Goal: Navigation & Orientation: Find specific page/section

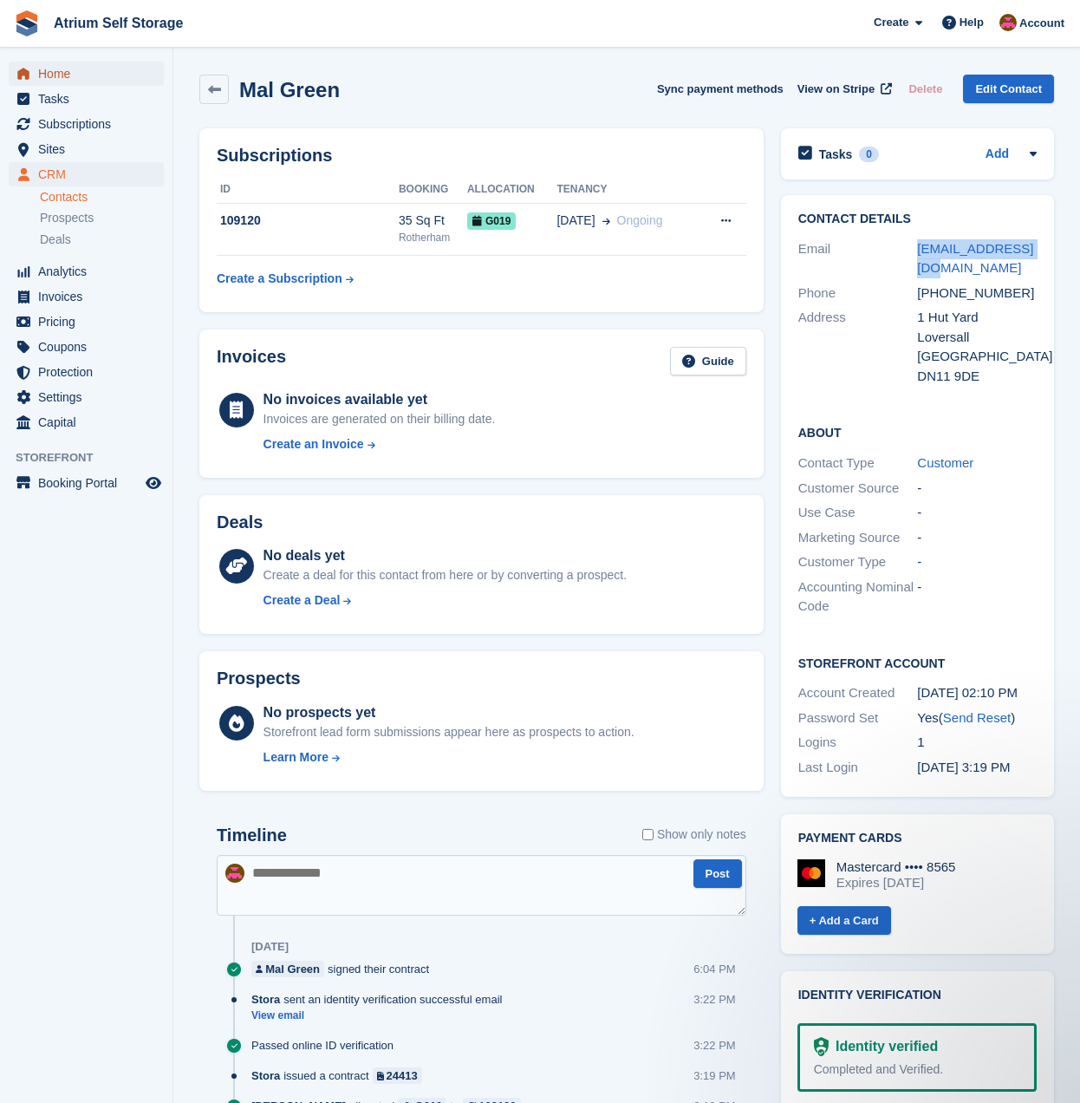
click at [50, 74] on span "Home" at bounding box center [90, 74] width 104 height 24
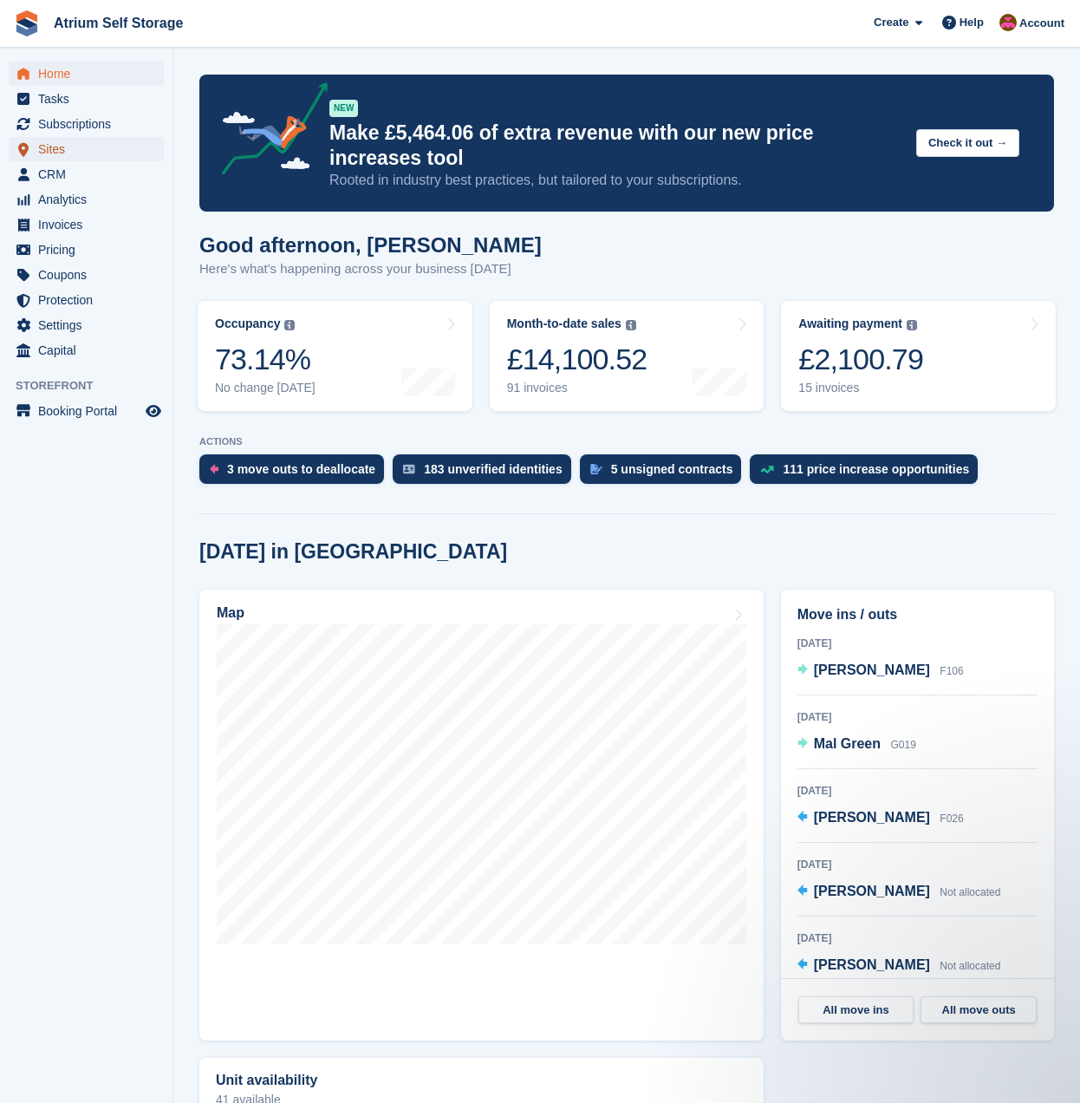
click at [47, 149] on span "Sites" at bounding box center [90, 149] width 104 height 24
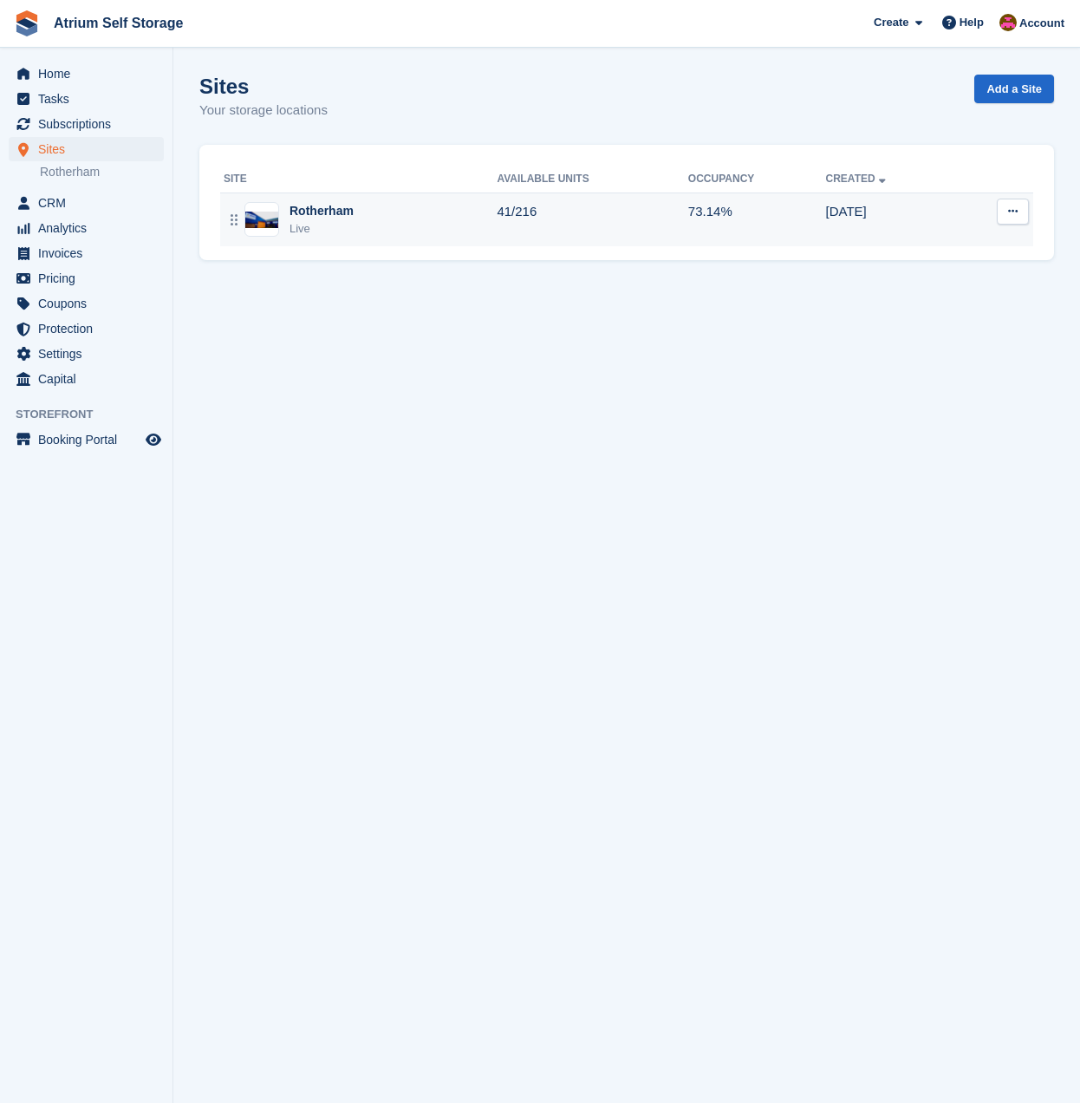
click at [261, 223] on img at bounding box center [261, 220] width 33 height 16
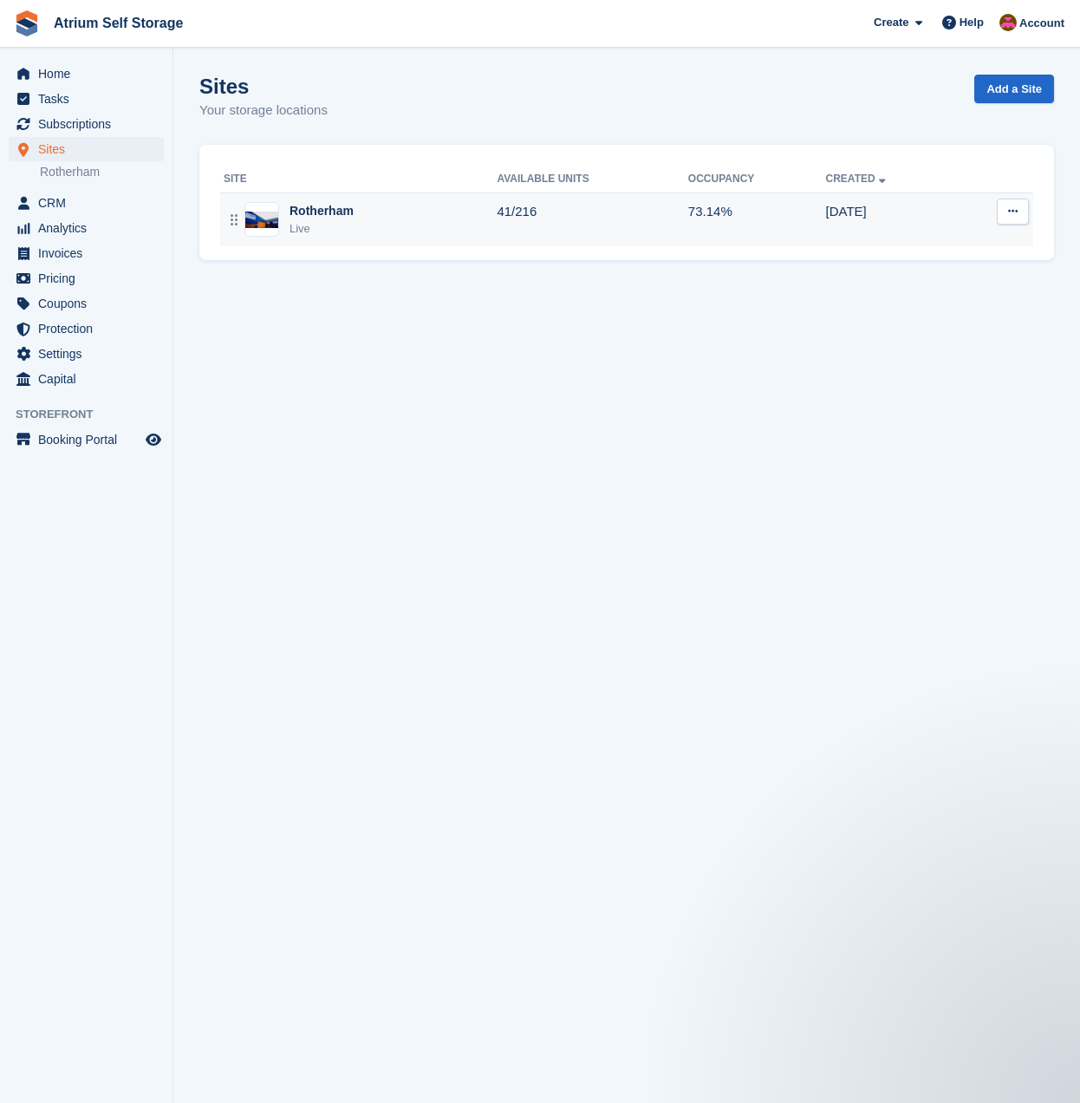
click at [261, 223] on img at bounding box center [261, 220] width 33 height 16
